Goal: Information Seeking & Learning: Check status

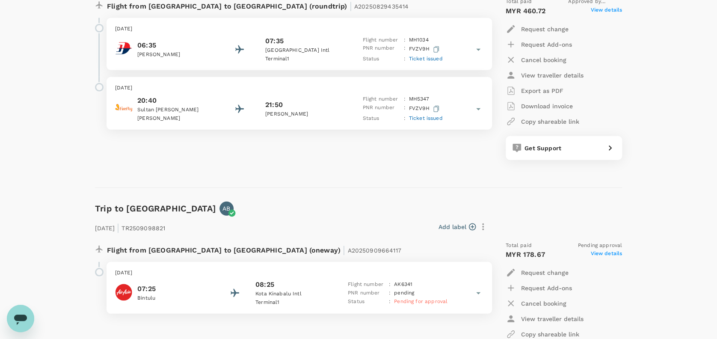
scroll to position [1216, 0]
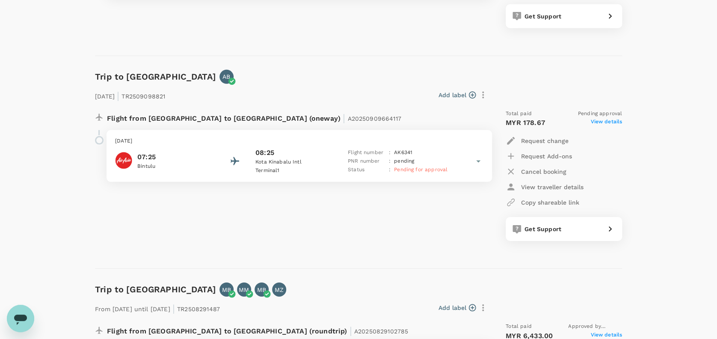
click at [479, 159] on icon at bounding box center [478, 161] width 10 height 10
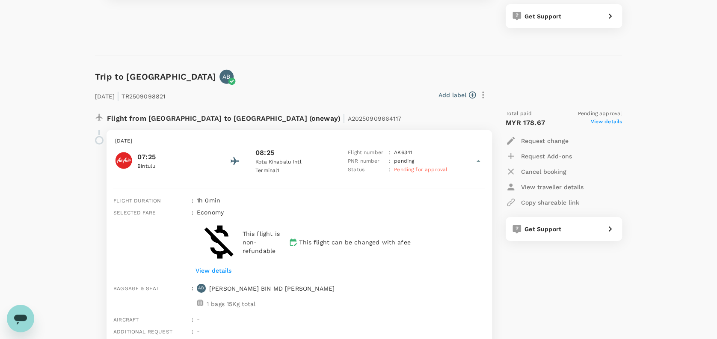
click at [479, 159] on icon at bounding box center [478, 161] width 10 height 10
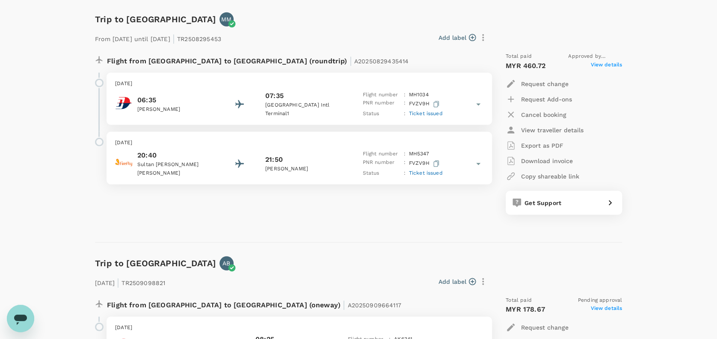
scroll to position [987, 0]
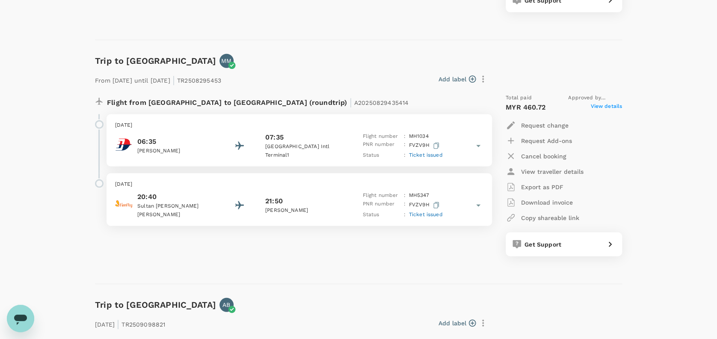
click at [481, 145] on icon at bounding box center [478, 146] width 10 height 10
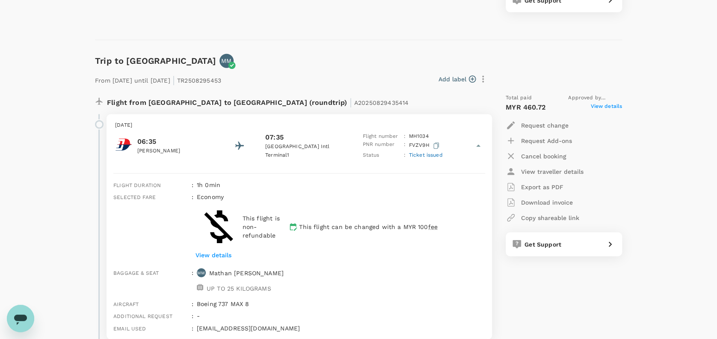
click at [481, 145] on icon at bounding box center [478, 146] width 10 height 10
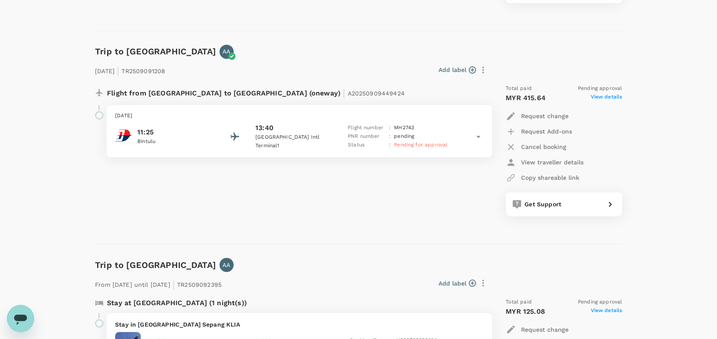
scroll to position [531, 0]
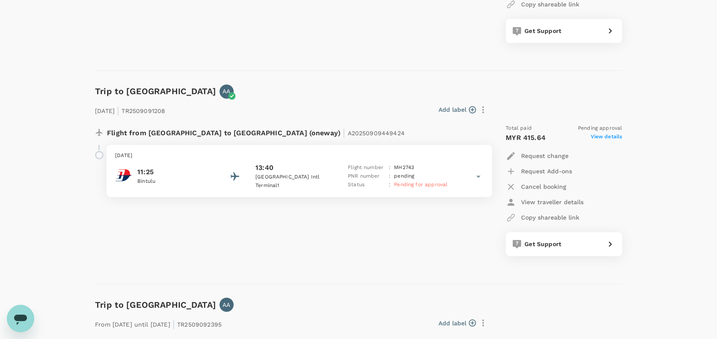
click at [478, 175] on icon at bounding box center [478, 176] width 4 height 2
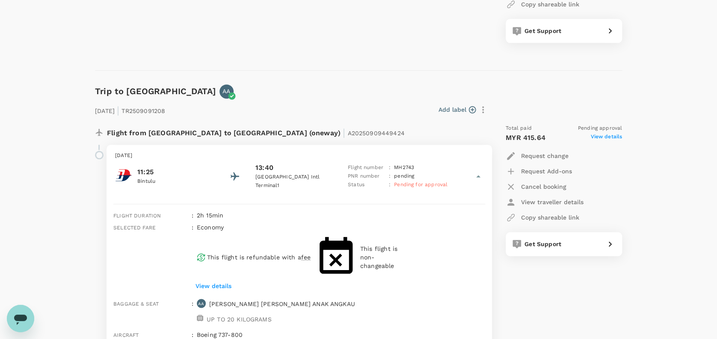
click at [478, 175] on icon at bounding box center [478, 176] width 4 height 2
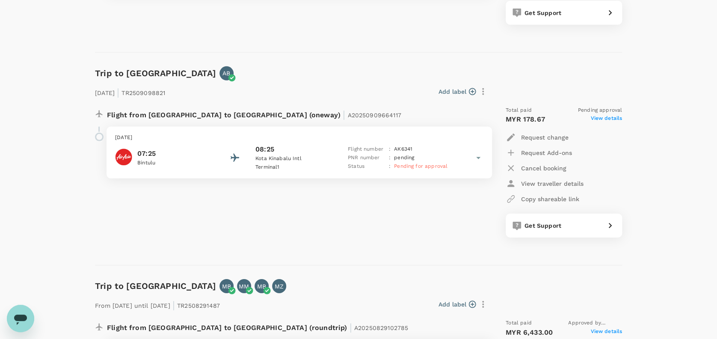
scroll to position [1198, 0]
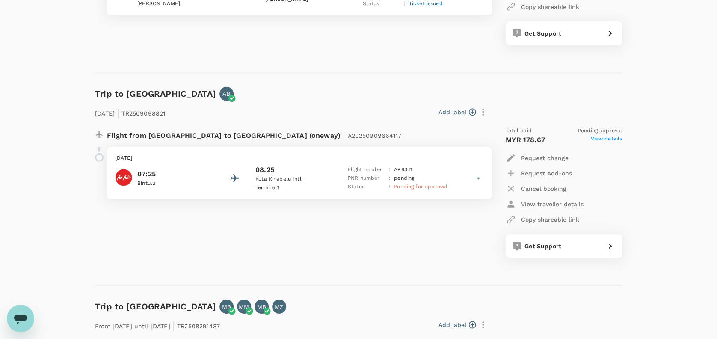
click at [476, 181] on icon at bounding box center [478, 178] width 10 height 10
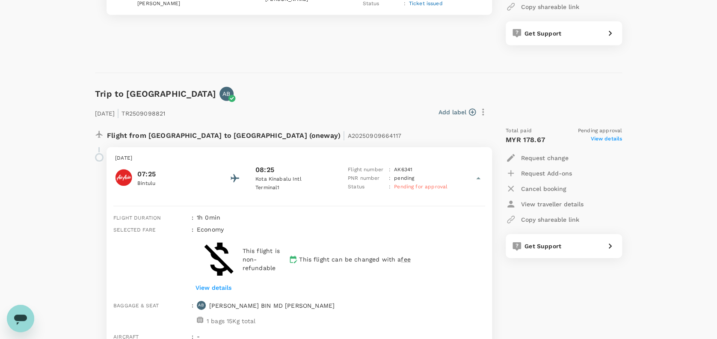
click at [476, 181] on icon at bounding box center [478, 178] width 10 height 10
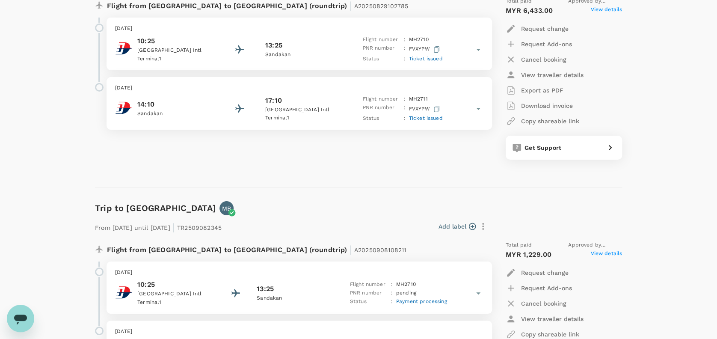
scroll to position [1483, 0]
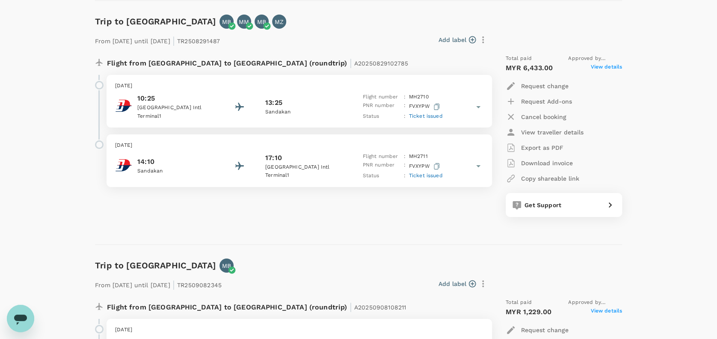
click at [476, 105] on icon at bounding box center [478, 107] width 10 height 10
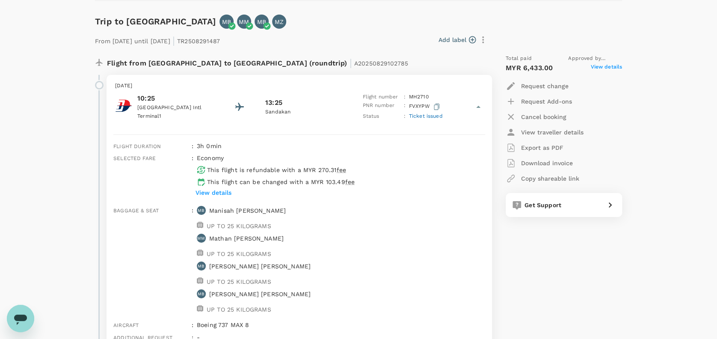
drag, startPoint x: 476, startPoint y: 105, endPoint x: 475, endPoint y: 113, distance: 7.3
click at [475, 106] on icon at bounding box center [478, 107] width 10 height 10
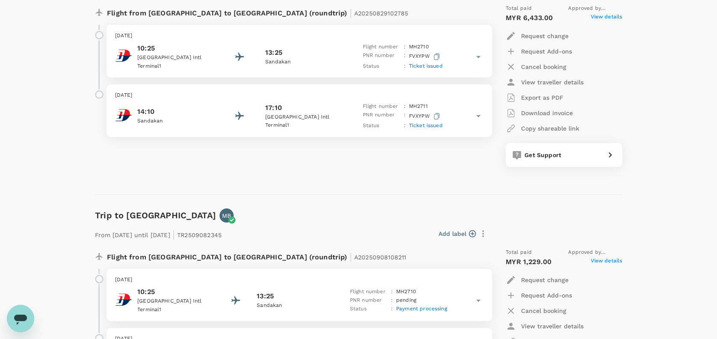
scroll to position [1598, 0]
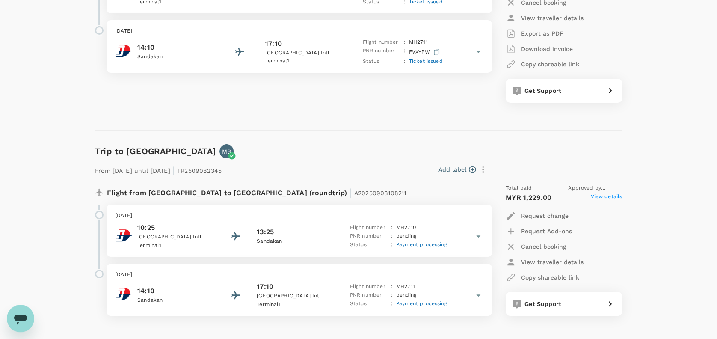
click at [478, 234] on icon at bounding box center [478, 236] width 10 height 10
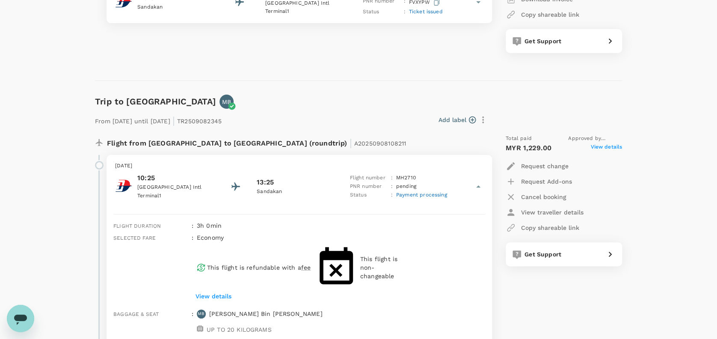
scroll to position [1712, 0]
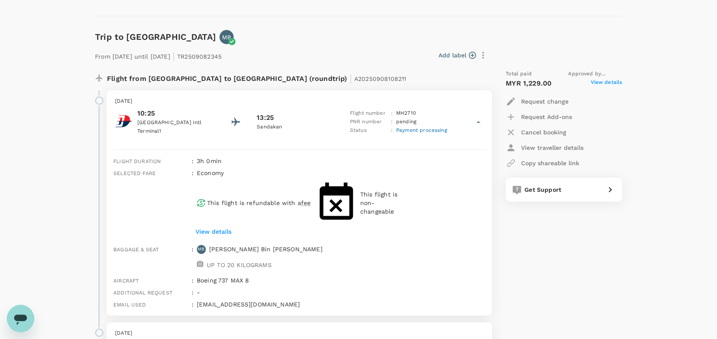
click at [481, 122] on icon at bounding box center [478, 122] width 10 height 10
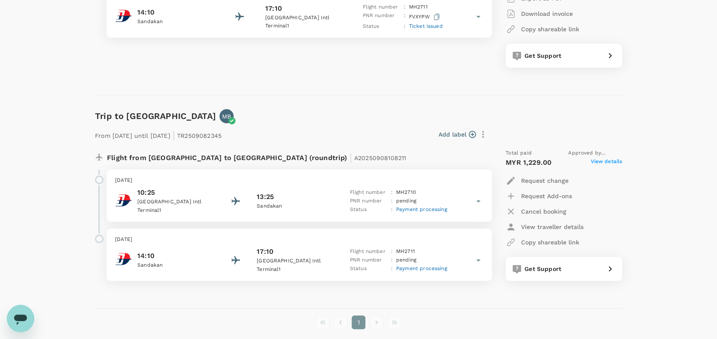
scroll to position [1615, 0]
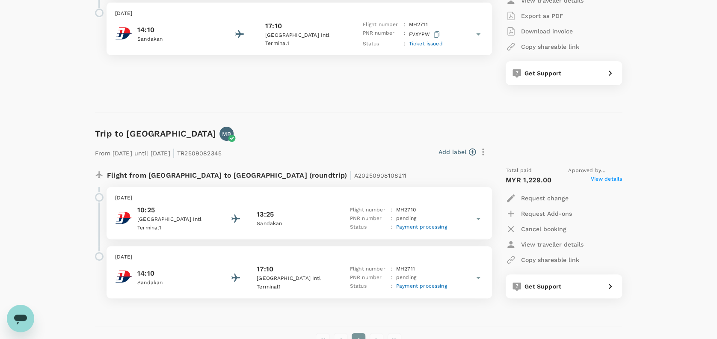
click at [481, 218] on icon at bounding box center [478, 219] width 10 height 10
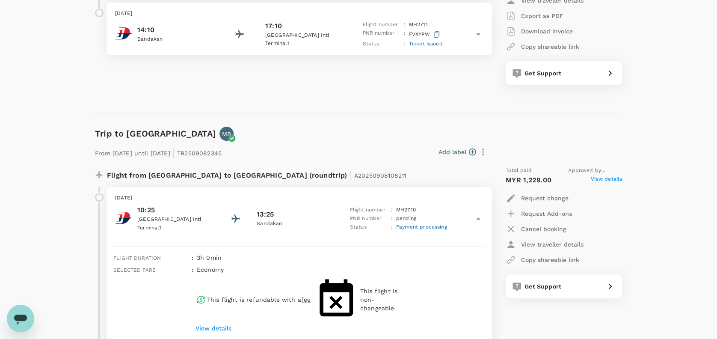
click at [480, 217] on icon at bounding box center [478, 219] width 10 height 10
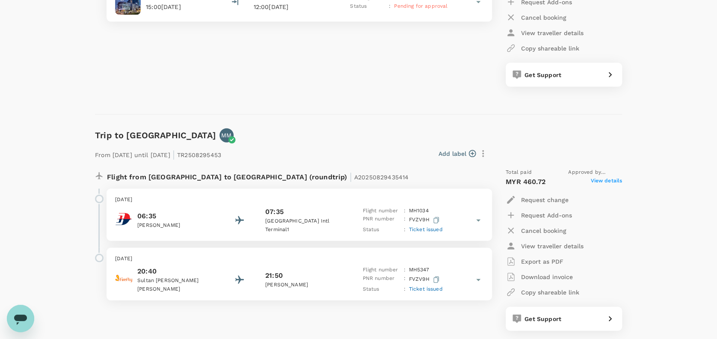
scroll to position [970, 0]
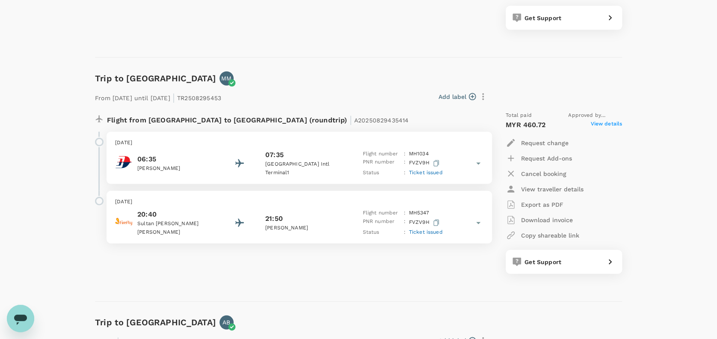
click at [479, 163] on icon at bounding box center [478, 164] width 4 height 2
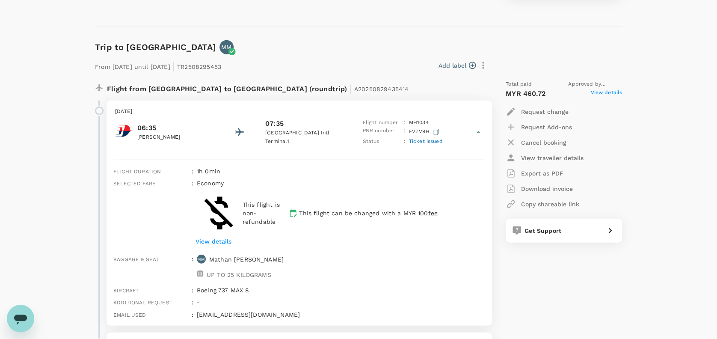
scroll to position [1027, 0]
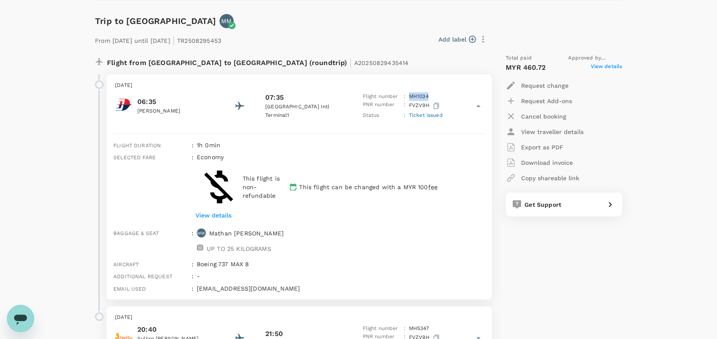
drag, startPoint x: 435, startPoint y: 93, endPoint x: 407, endPoint y: 92, distance: 28.3
click at [407, 92] on div "Flight number : MH 1034" at bounding box center [403, 96] width 80 height 9
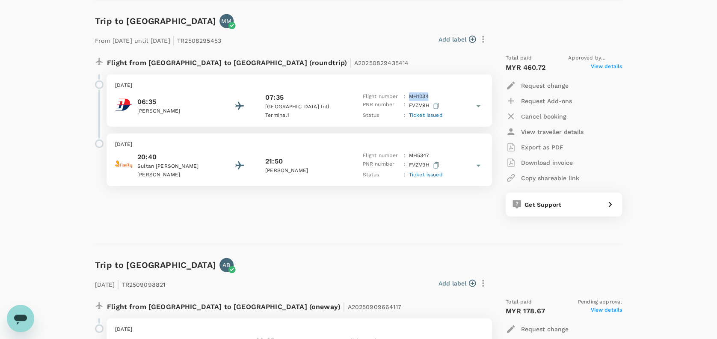
copy div "MH 1034"
drag, startPoint x: 349, startPoint y: 238, endPoint x: 336, endPoint y: 240, distance: 13.9
click at [349, 238] on div "Trip to [GEOGRAPHIC_DATA] MM From [DATE] until [DATE] | TR2508295453 Add label …" at bounding box center [355, 122] width 534 height 244
drag, startPoint x: 438, startPoint y: 151, endPoint x: 408, endPoint y: 152, distance: 29.5
click at [408, 152] on div "Flight number : MH 5347" at bounding box center [403, 156] width 80 height 9
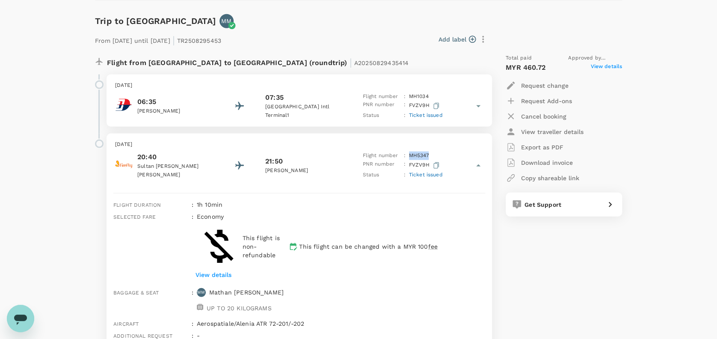
copy p "MH 5347"
click at [479, 165] on icon at bounding box center [478, 166] width 10 height 10
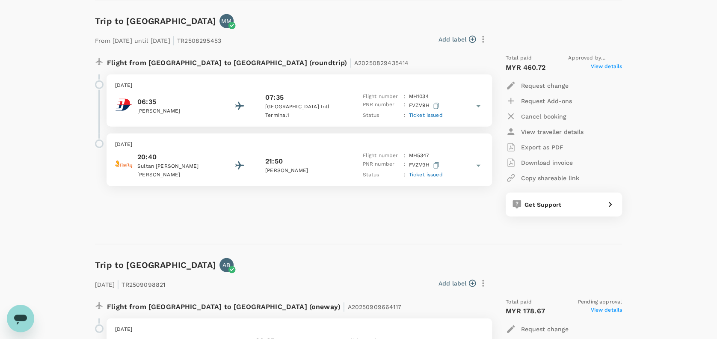
drag, startPoint x: 309, startPoint y: 223, endPoint x: 321, endPoint y: 221, distance: 11.8
click at [312, 223] on div "Flight from [GEOGRAPHIC_DATA] to [GEOGRAPHIC_DATA] (roundtrip) | A2025082943541…" at bounding box center [358, 138] width 527 height 183
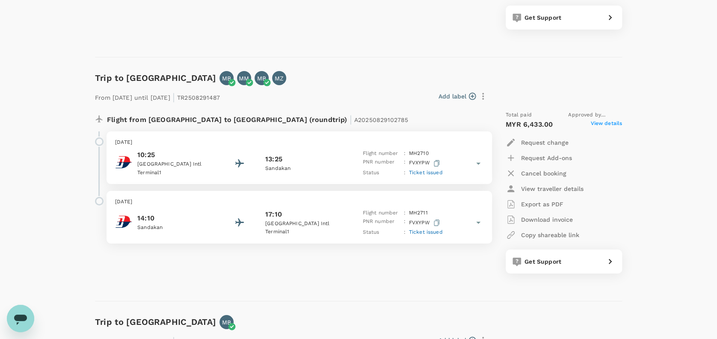
scroll to position [1427, 0]
click at [478, 162] on icon at bounding box center [478, 164] width 10 height 10
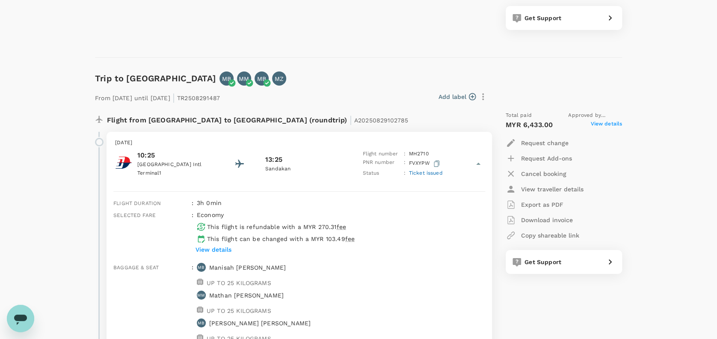
scroll to position [1483, 0]
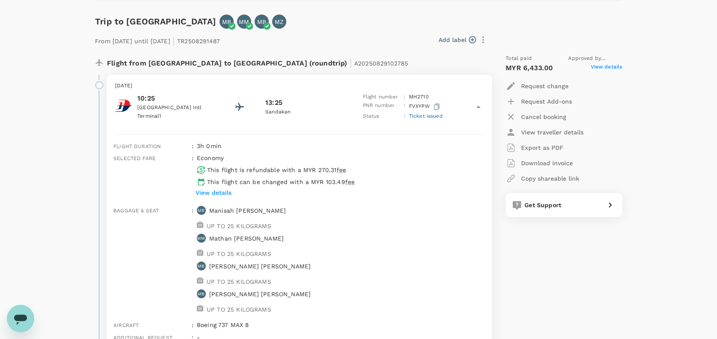
click at [442, 95] on div "Flight number : MH 2710" at bounding box center [403, 97] width 80 height 9
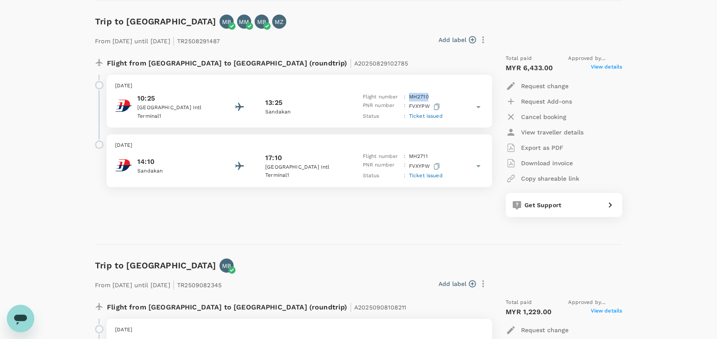
drag, startPoint x: 436, startPoint y: 93, endPoint x: 409, endPoint y: 94, distance: 27.0
click at [409, 94] on div "Flight number : MH 2710" at bounding box center [403, 97] width 80 height 9
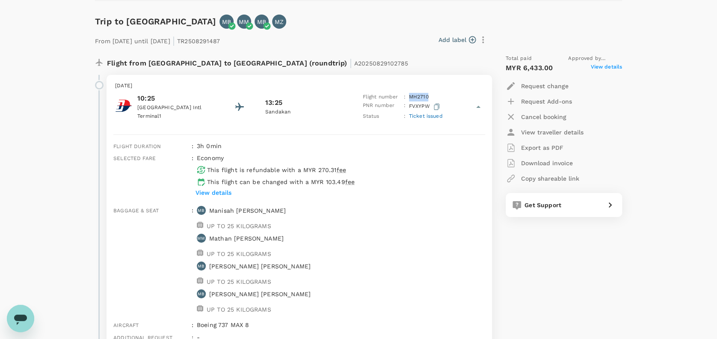
copy p "MH 2710"
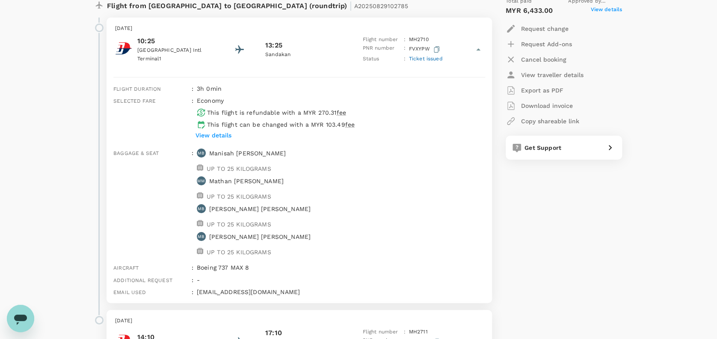
drag, startPoint x: 300, startPoint y: 192, endPoint x: 270, endPoint y: 182, distance: 32.4
click at [300, 192] on div "Baggage & seat : MB Manisah Binti Amkaromi UP TO 25 KILOGRAMS MM [PERSON_NAME] …" at bounding box center [297, 202] width 375 height 115
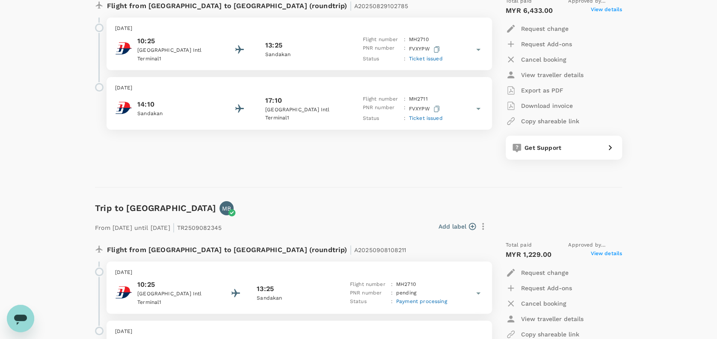
click at [314, 46] on div "13:25" at bounding box center [303, 45] width 77 height 10
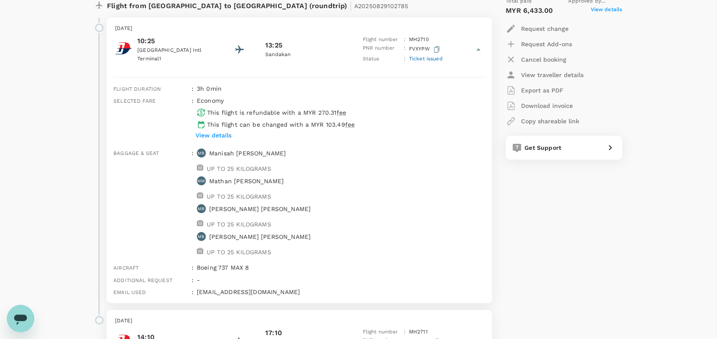
drag, startPoint x: 294, startPoint y: 148, endPoint x: 210, endPoint y: 146, distance: 83.9
click at [210, 146] on div "Baggage & seat : MB Manisah Binti Amkaromi UP TO 25 KILOGRAMS MM [PERSON_NAME] …" at bounding box center [297, 202] width 375 height 115
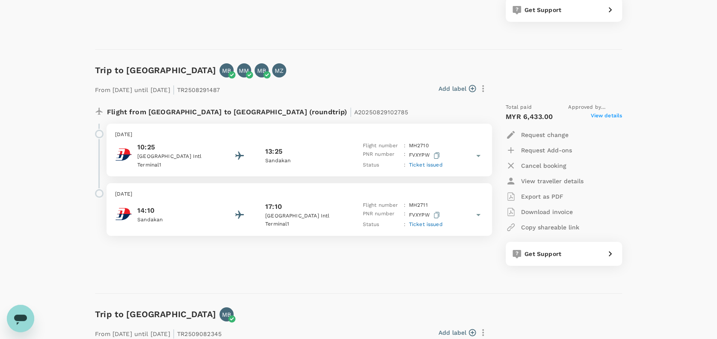
scroll to position [1427, 0]
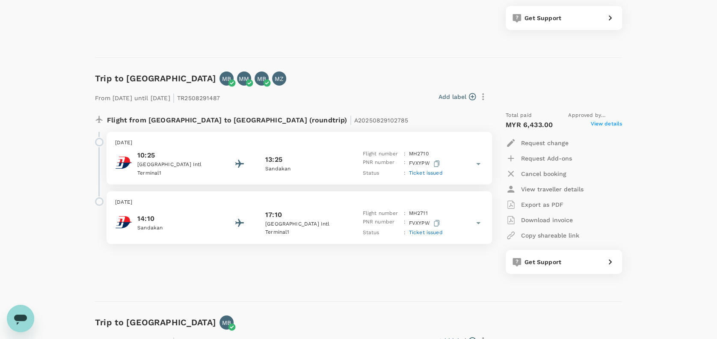
click at [476, 161] on icon at bounding box center [478, 164] width 10 height 10
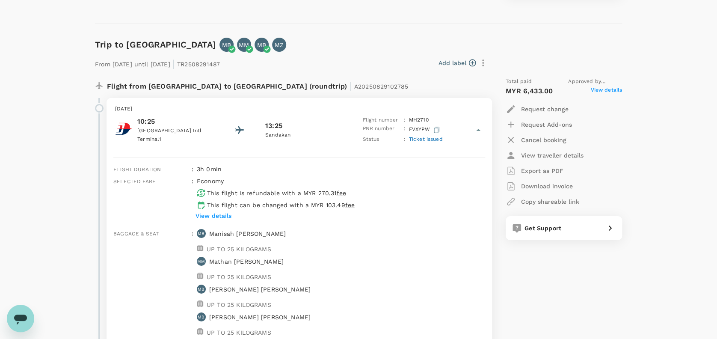
scroll to position [1483, 0]
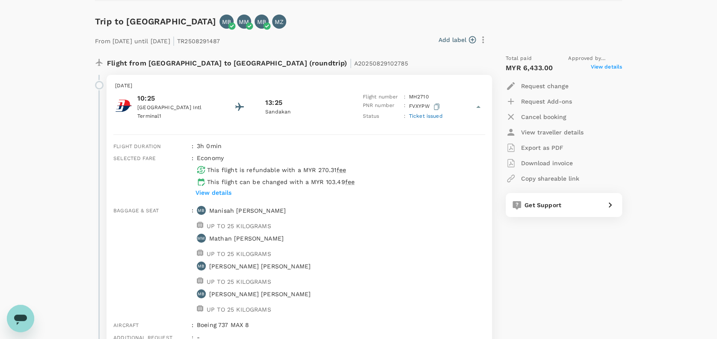
drag, startPoint x: 295, startPoint y: 212, endPoint x: 210, endPoint y: 208, distance: 84.9
click at [210, 208] on div "Baggage & seat : MB Manisah Binti Amkaromi UP TO 25 KILOGRAMS MM [PERSON_NAME] …" at bounding box center [297, 259] width 375 height 115
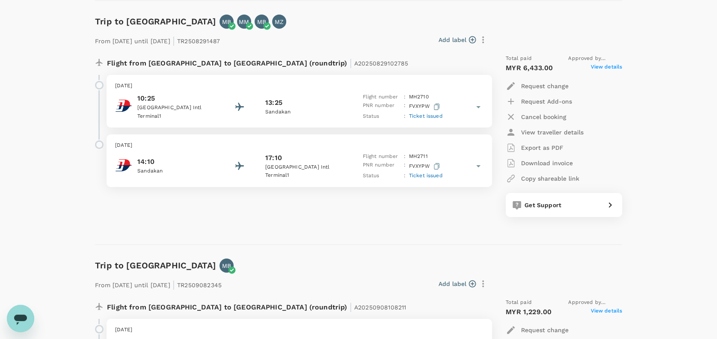
click at [316, 108] on p "Sandakan" at bounding box center [303, 112] width 77 height 9
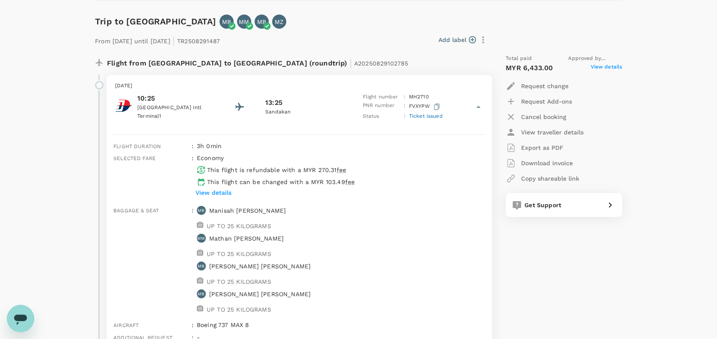
scroll to position [1541, 0]
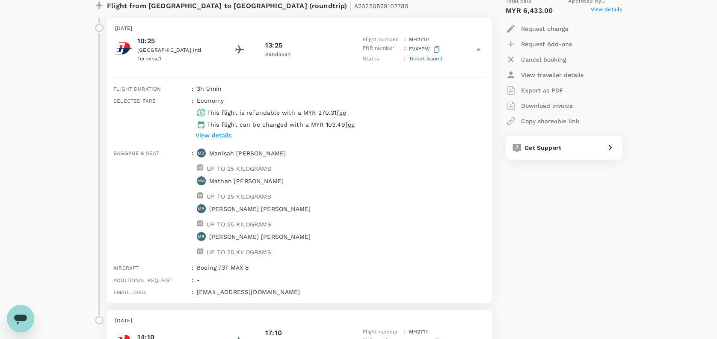
click at [477, 46] on icon at bounding box center [478, 50] width 10 height 10
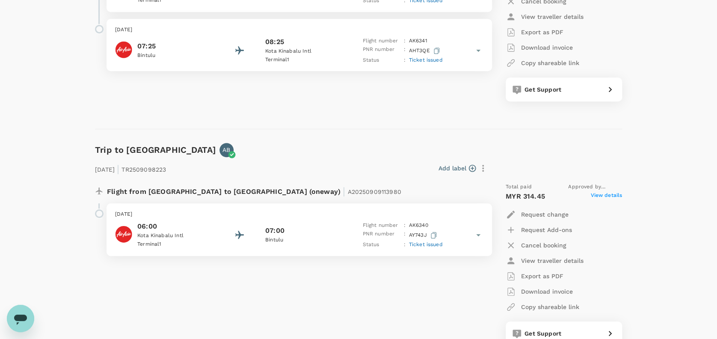
scroll to position [0, 0]
